Goal: Task Accomplishment & Management: Use online tool/utility

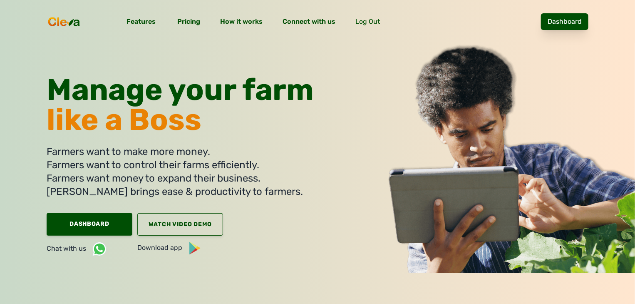
click at [589, 18] on link "Dashboard" at bounding box center [564, 21] width 47 height 17
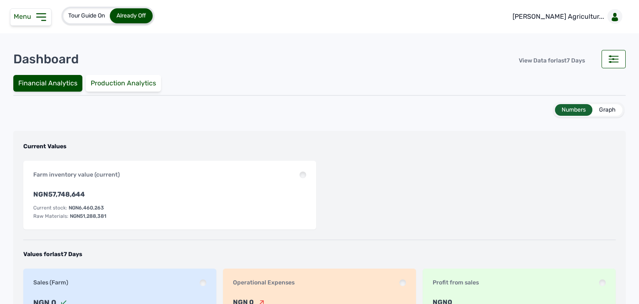
click at [28, 22] on div "Menu" at bounding box center [31, 16] width 42 height 17
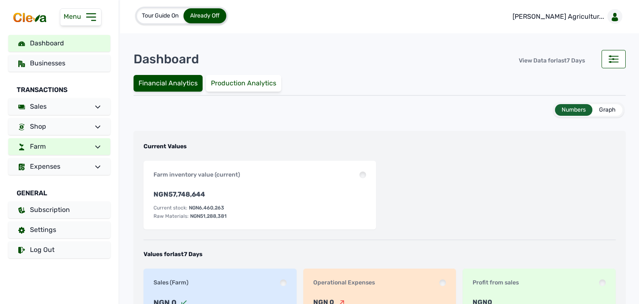
click at [73, 149] on link "Farm" at bounding box center [59, 146] width 102 height 17
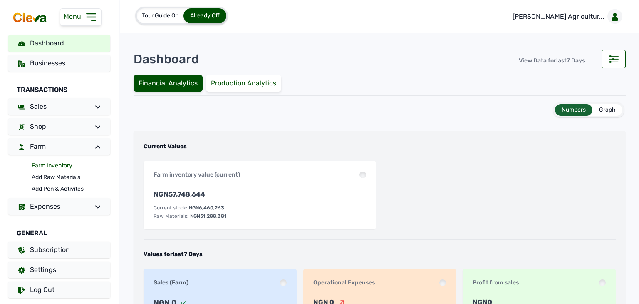
click at [65, 165] on link "Farm Inventory" at bounding box center [71, 166] width 79 height 12
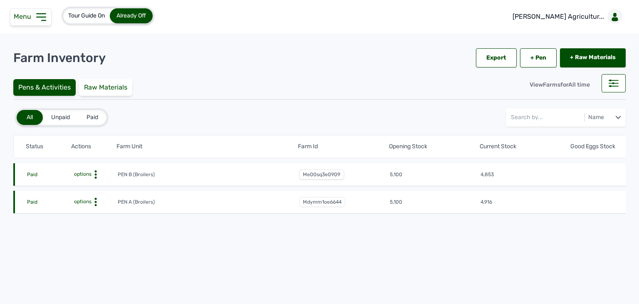
click at [328, 176] on span "me00sq3e0909" at bounding box center [321, 174] width 45 height 10
click at [317, 199] on span "mdymm1oe6644" at bounding box center [322, 202] width 46 height 10
click at [315, 174] on span "me00sq3e0909" at bounding box center [321, 174] width 45 height 10
